Goal: Task Accomplishment & Management: Manage account settings

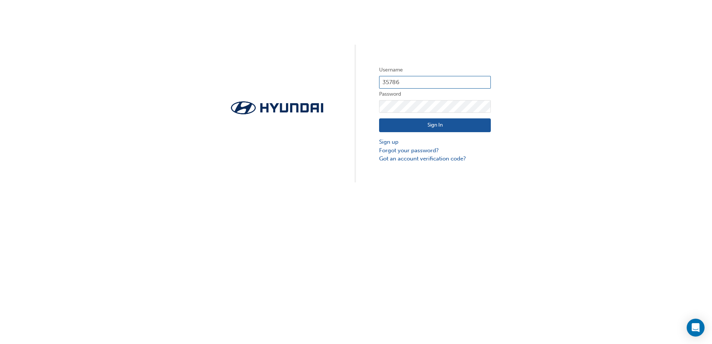
click at [406, 81] on input "35786" at bounding box center [435, 82] width 112 height 13
type input "3"
type input "5078"
click at [390, 141] on link "Sign up" at bounding box center [435, 142] width 112 height 9
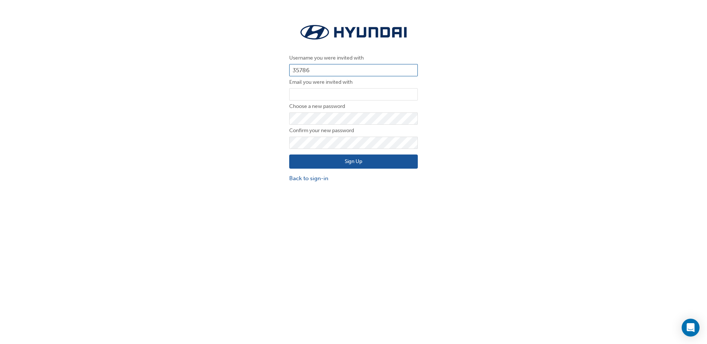
click at [315, 69] on input "35786" at bounding box center [353, 70] width 128 height 13
type input "3"
type input "5078"
click at [304, 93] on input "email" at bounding box center [353, 94] width 128 height 13
type input "[PERSON_NAME][EMAIL_ADDRESS][PERSON_NAME][DOMAIN_NAME]"
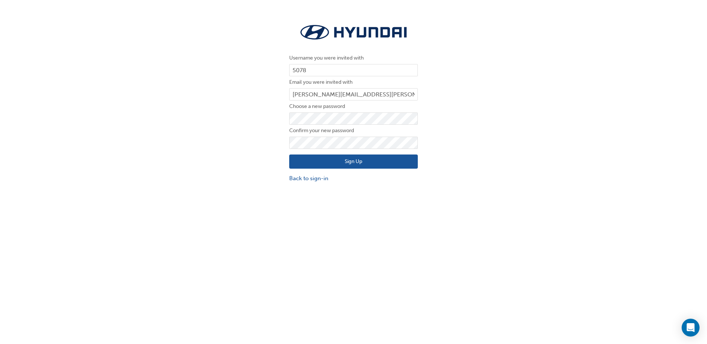
click at [273, 154] on div "Username you were invited with 5078 Email you were invited with bonnie.graham@f…" at bounding box center [353, 102] width 707 height 171
click at [349, 161] on button "Sign Up" at bounding box center [353, 162] width 128 height 14
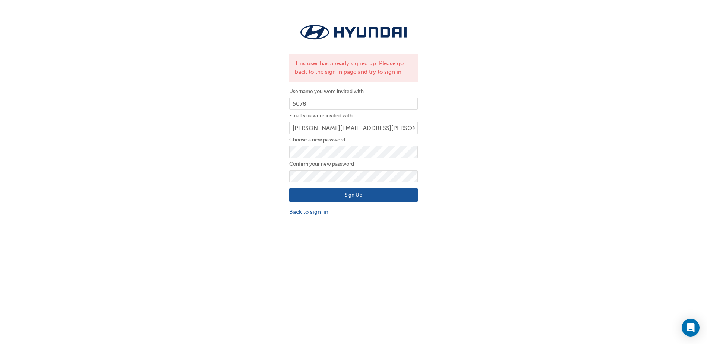
click at [308, 210] on link "Back to sign-in" at bounding box center [353, 212] width 128 height 9
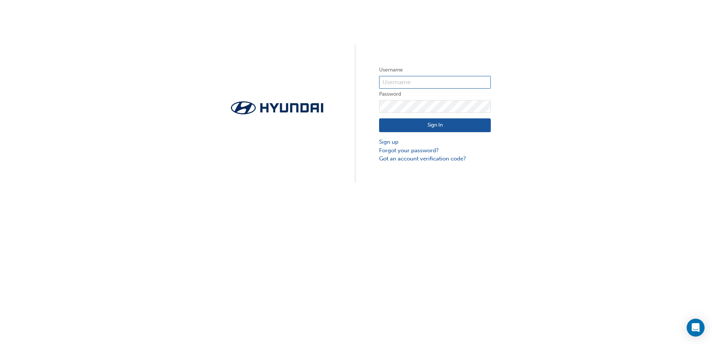
type input "5078"
click at [416, 130] on button "Sign In" at bounding box center [435, 125] width 112 height 14
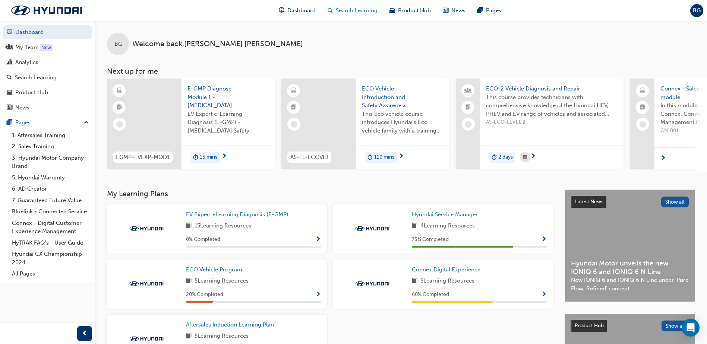
click at [350, 11] on span "Search Learning" at bounding box center [357, 10] width 42 height 9
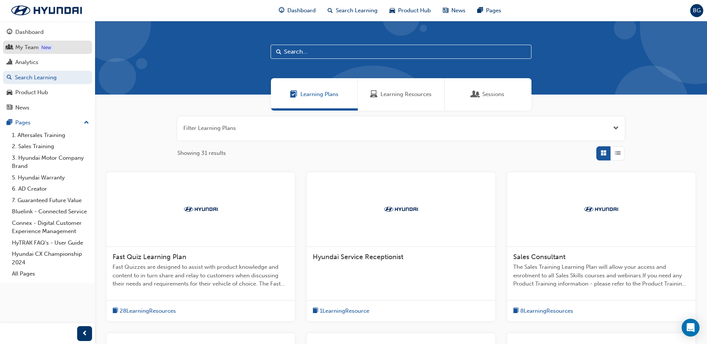
click at [32, 47] on div "My Team" at bounding box center [26, 47] width 23 height 9
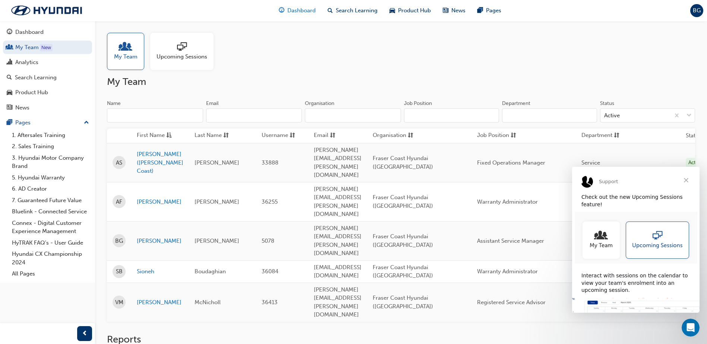
click at [300, 9] on span "Dashboard" at bounding box center [301, 10] width 28 height 9
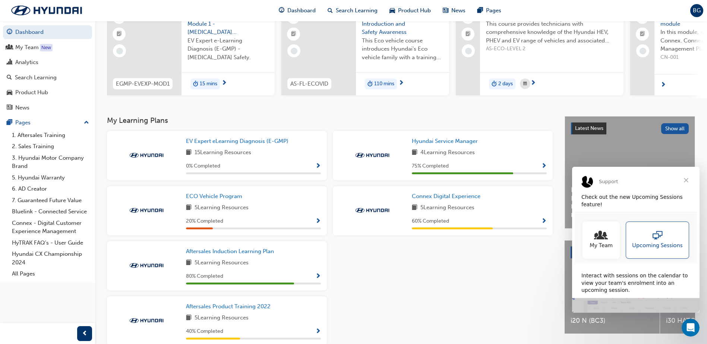
scroll to position [114, 0]
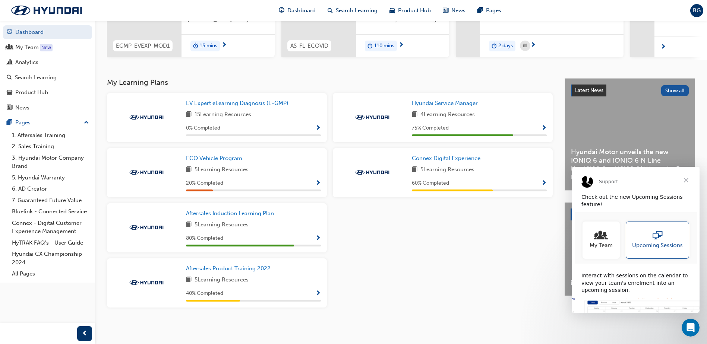
click at [684, 181] on span "Close" at bounding box center [685, 180] width 27 height 27
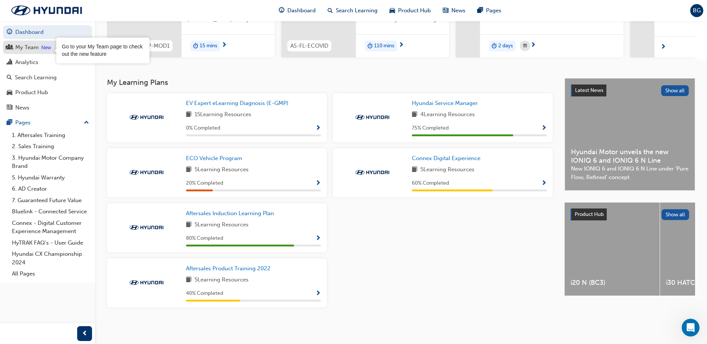
click at [44, 44] on div "New" at bounding box center [46, 47] width 13 height 7
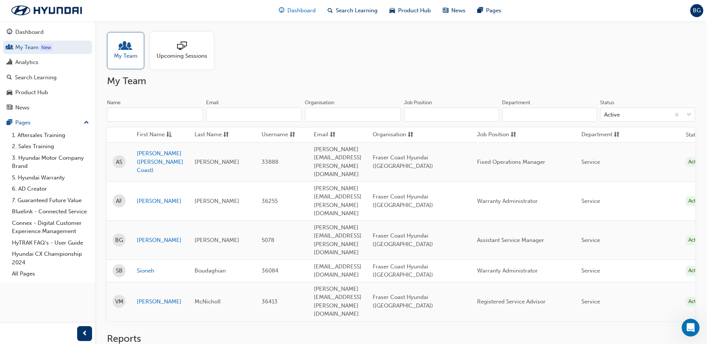
click at [301, 11] on span "Dashboard" at bounding box center [301, 10] width 28 height 9
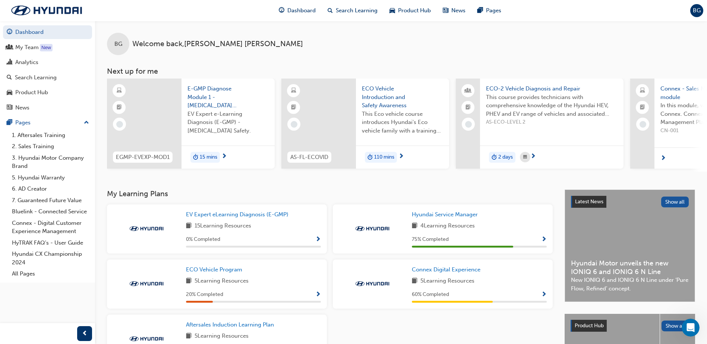
click at [545, 239] on span "Show Progress" at bounding box center [544, 239] width 6 height 7
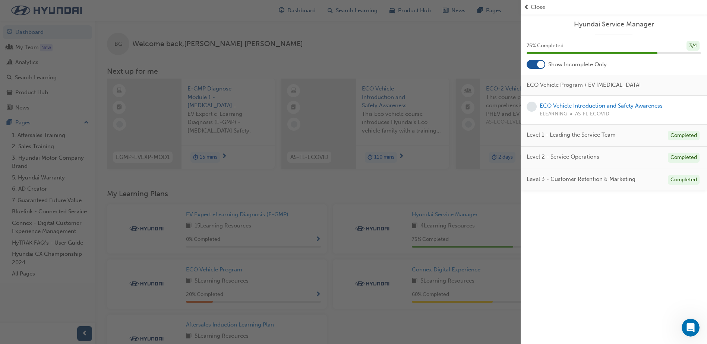
click at [219, 248] on div "button" at bounding box center [260, 172] width 520 height 344
